Goal: Find specific page/section: Find specific page/section

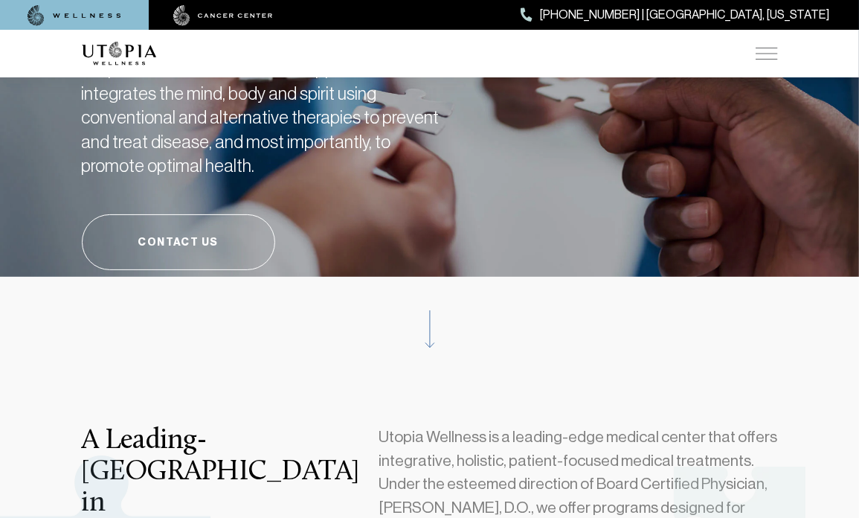
scroll to position [74, 0]
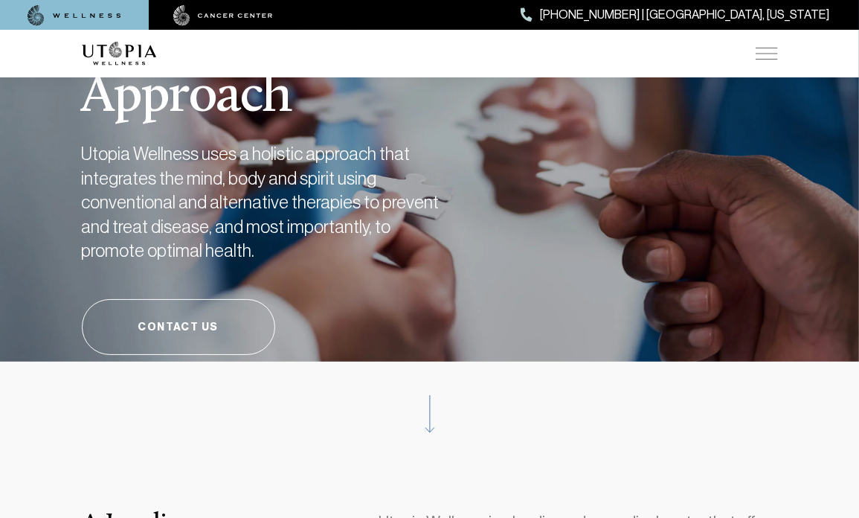
click at [765, 54] on img at bounding box center [766, 54] width 22 height 12
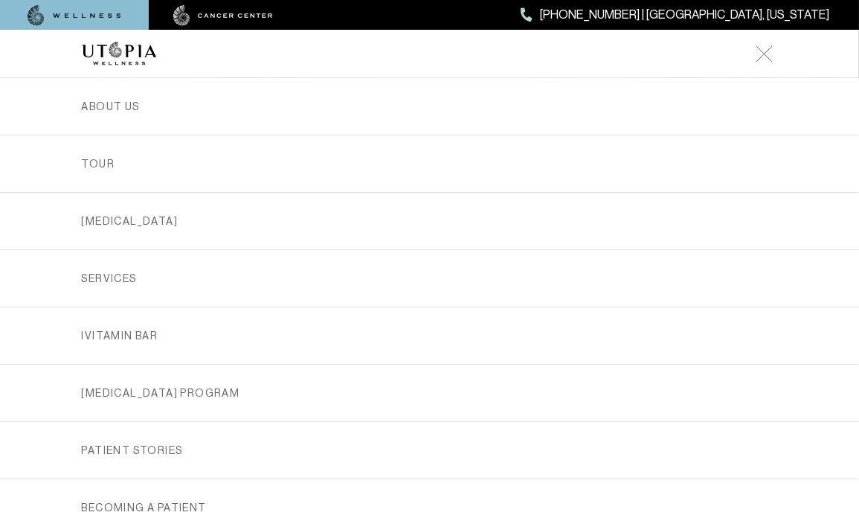
click at [765, 54] on img at bounding box center [763, 53] width 17 height 17
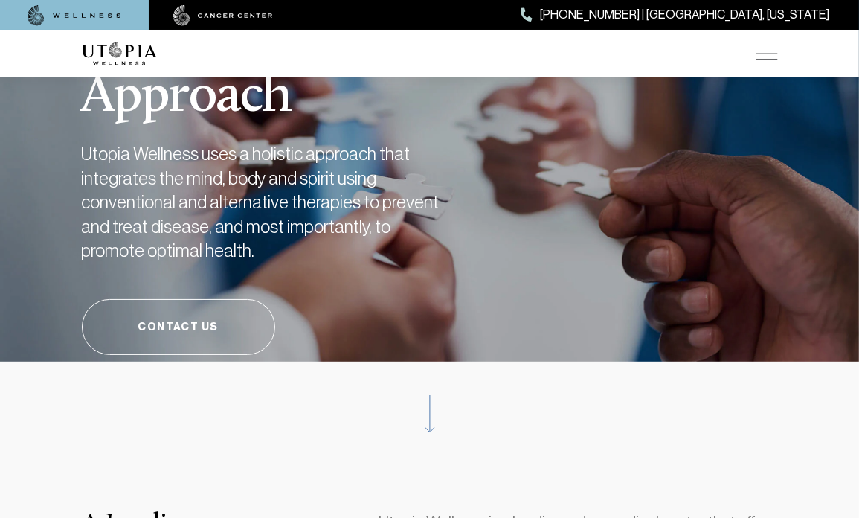
click at [765, 54] on img at bounding box center [766, 54] width 22 height 12
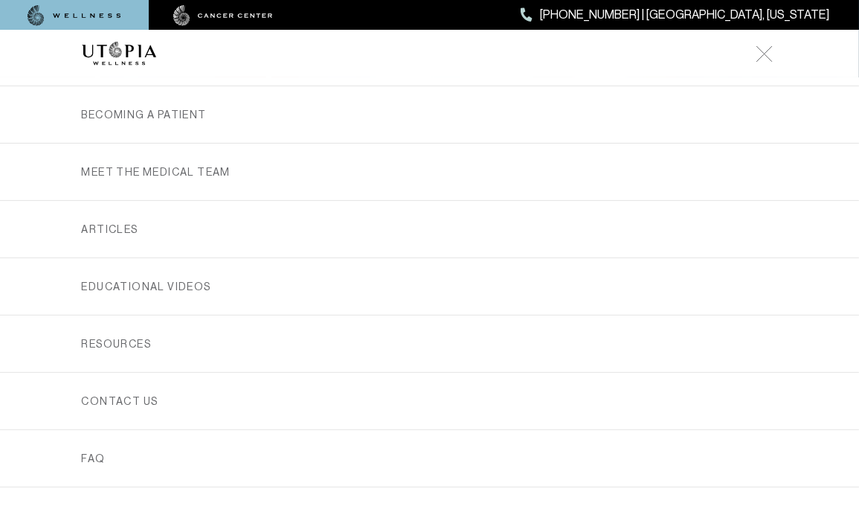
scroll to position [438, 0]
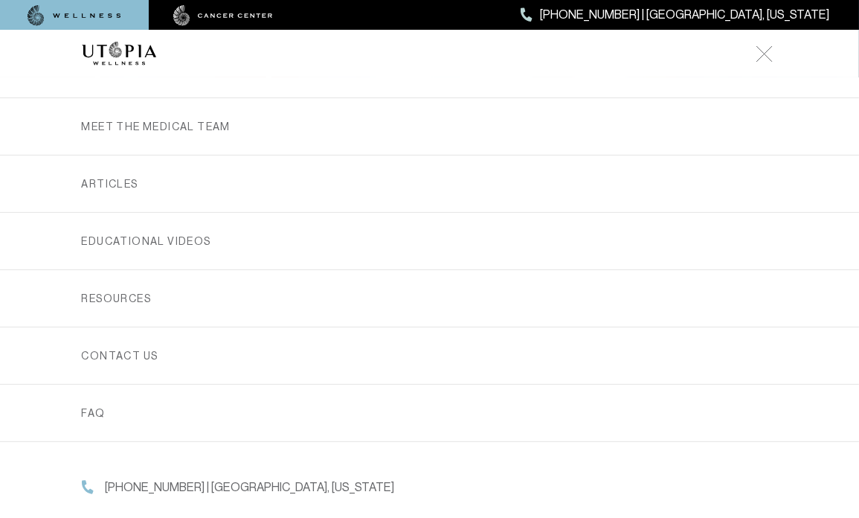
click at [297, 134] on link "MEET THE MEDICAL TEAM" at bounding box center [430, 126] width 696 height 57
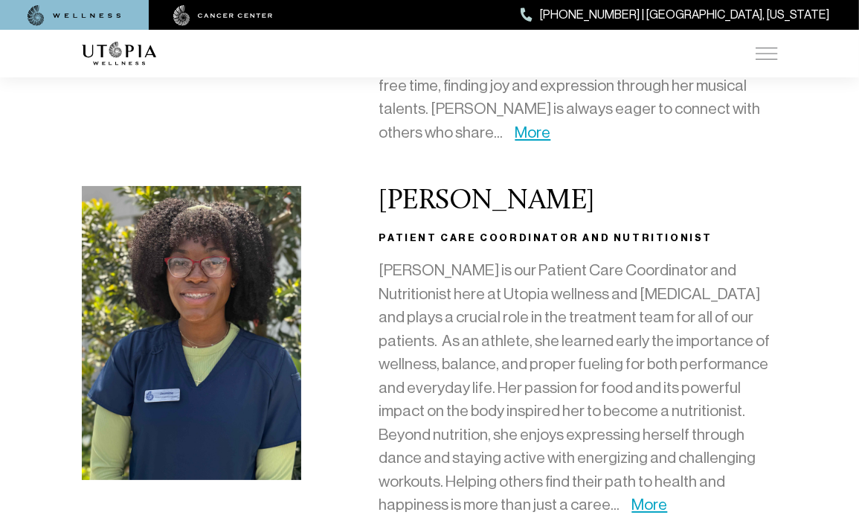
scroll to position [4313, 0]
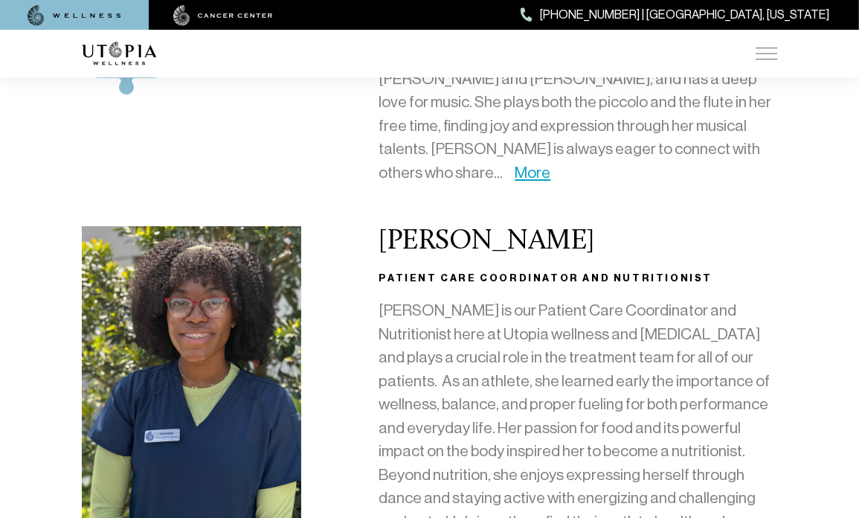
click at [445, 299] on p "[PERSON_NAME] is our Patient Care Coordinator and Nutritionist here at Utopia w…" at bounding box center [577, 451] width 399 height 305
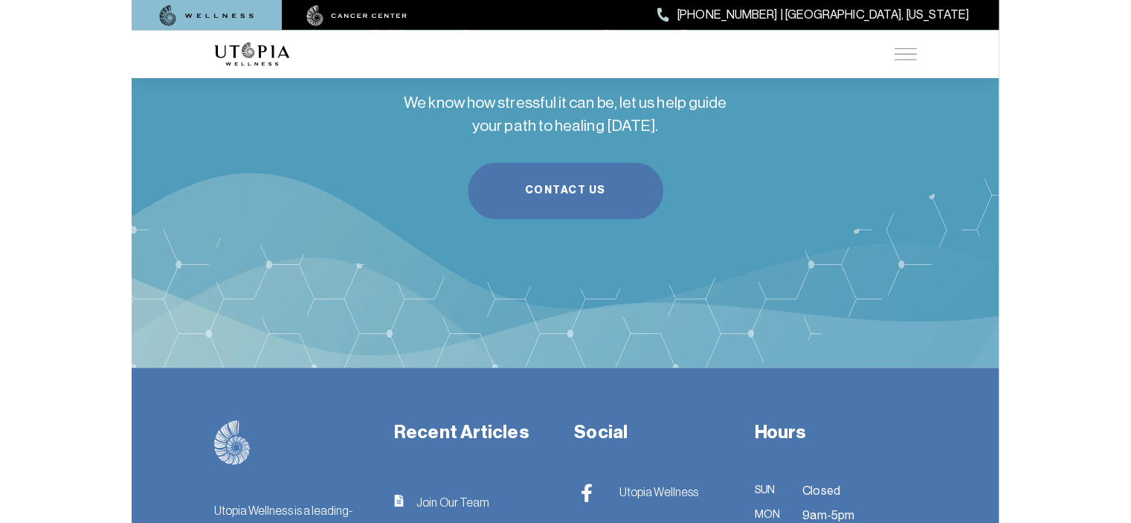
scroll to position [5056, 0]
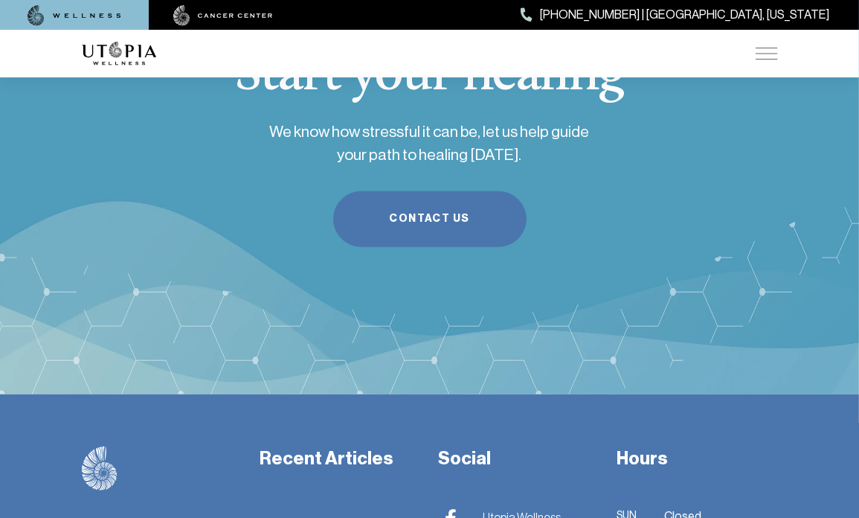
click at [778, 34] on div "ABOUT US [MEDICAL_DATA] SERVICES Services Overview [MEDICAL_DATA]: What It Is, …" at bounding box center [430, 54] width 696 height 48
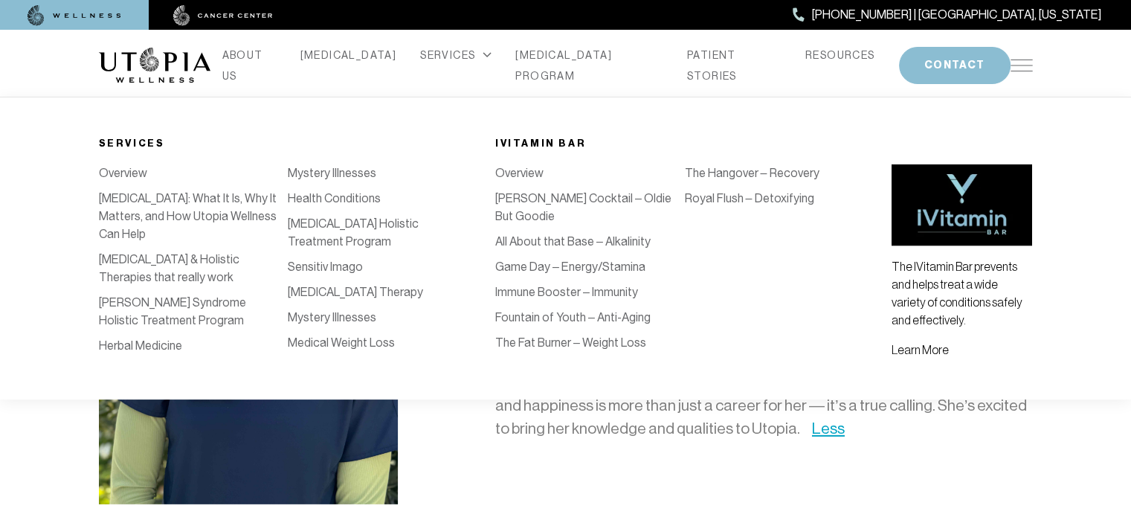
scroll to position [4090, 0]
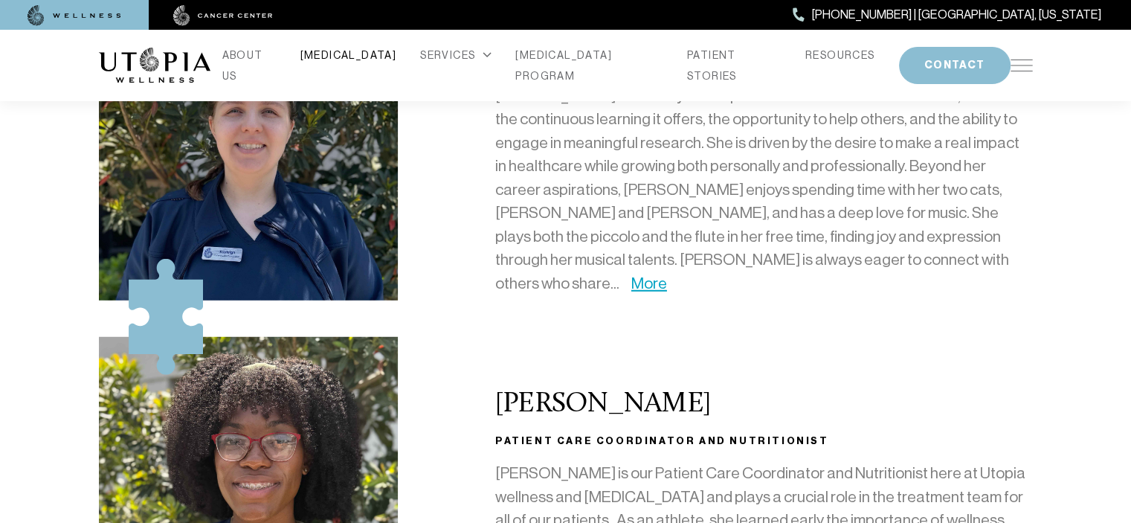
click at [366, 62] on link "[MEDICAL_DATA]" at bounding box center [348, 55] width 97 height 21
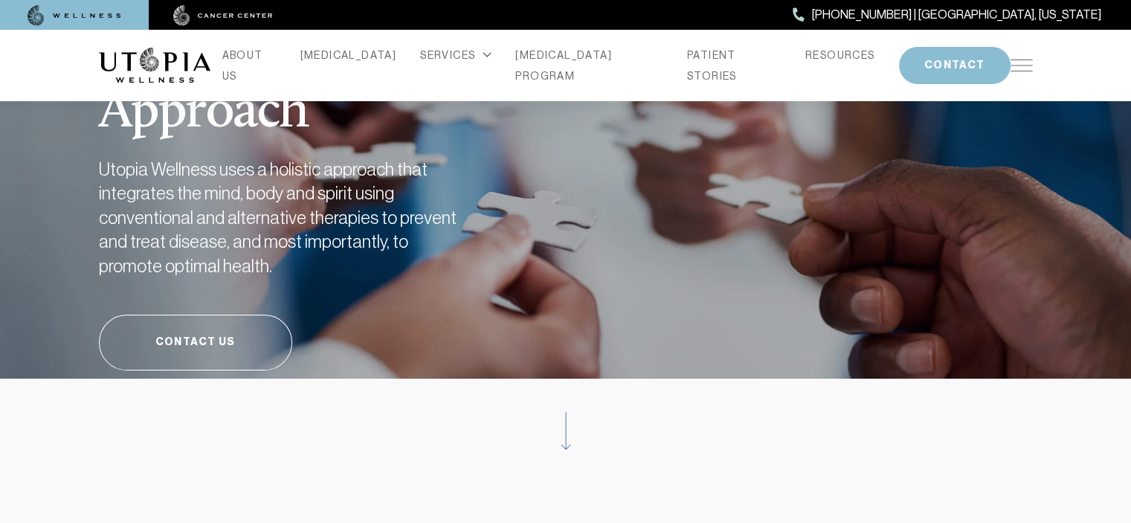
scroll to position [74, 0]
